Goal: Check status

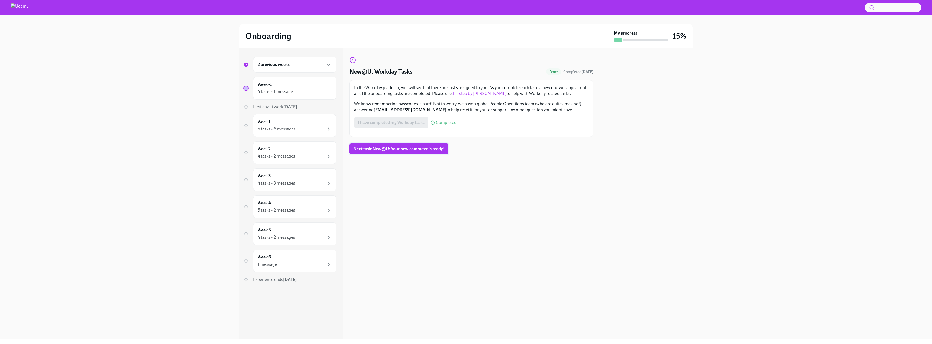
click at [403, 152] on span "Next task : New@U: Your new computer is ready!" at bounding box center [398, 148] width 91 height 5
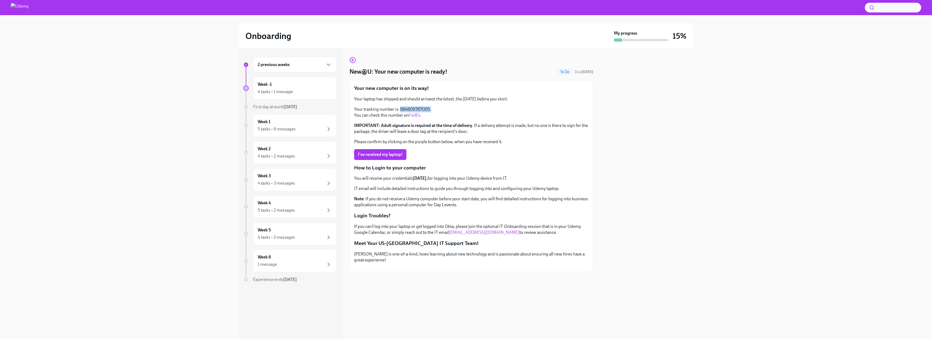
drag, startPoint x: 400, startPoint y: 108, endPoint x: 433, endPoint y: 108, distance: 33.6
click at [433, 108] on p "Your tracking number is: 884809787005. You can check this number on FedEx." at bounding box center [471, 112] width 235 height 12
click at [424, 109] on p "Your tracking number is: 884809787005. You can check this number on FedEx." at bounding box center [471, 112] width 235 height 12
click at [419, 116] on link "FedEx." at bounding box center [415, 115] width 12 height 5
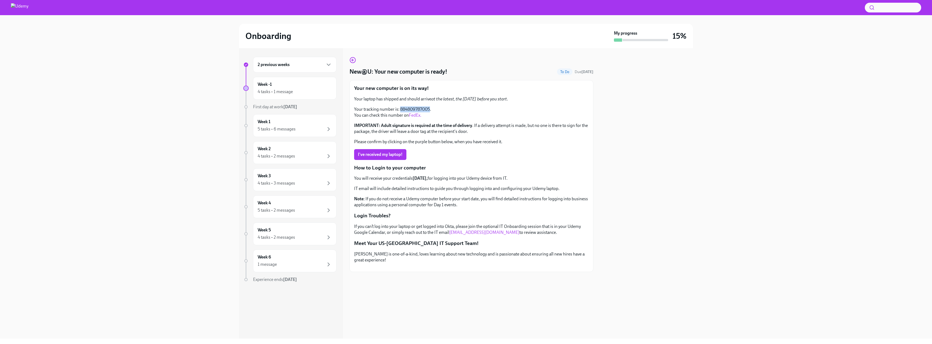
scroll to position [8, 0]
click at [296, 59] on div "2 previous weeks" at bounding box center [294, 65] width 83 height 16
